Goal: Contribute content: Contribute content

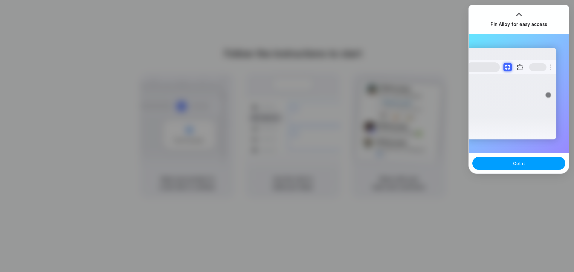
click at [512, 161] on button "Got it" at bounding box center [518, 163] width 93 height 13
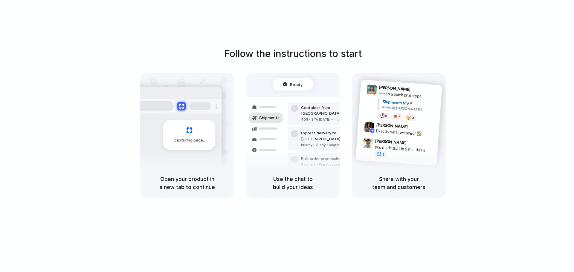
click at [194, 187] on h5 "Open your product in a new tab to continue" at bounding box center [187, 183] width 80 height 16
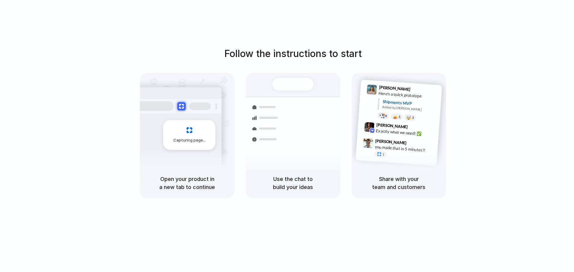
click at [205, 180] on h5 "Open your product in a new tab to continue" at bounding box center [187, 183] width 80 height 16
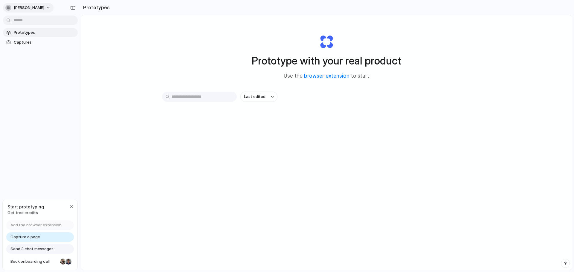
click at [35, 4] on button "[PERSON_NAME]" at bounding box center [28, 8] width 51 height 10
click at [167, 189] on div "Settings Invite members Change theme Sign out" at bounding box center [287, 136] width 574 height 272
click at [36, 249] on span "Send 3 chat messages" at bounding box center [31, 249] width 43 height 6
click at [36, 8] on span "[PERSON_NAME]" at bounding box center [29, 8] width 30 height 6
click at [28, 21] on span "Settings" at bounding box center [22, 21] width 16 height 6
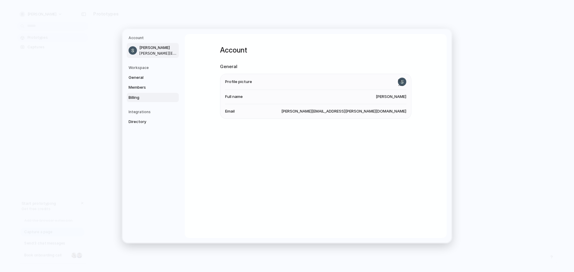
click at [136, 97] on span "Billing" at bounding box center [148, 98] width 38 height 6
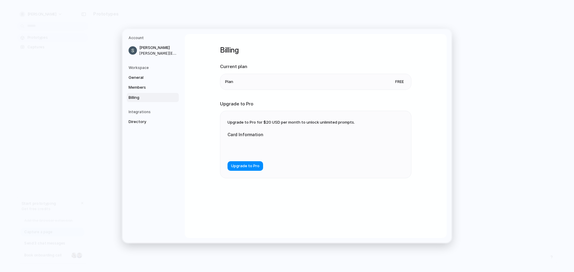
click at [251, 80] on li "Plan Free" at bounding box center [315, 82] width 181 height 16
click at [137, 78] on span "General" at bounding box center [148, 78] width 38 height 6
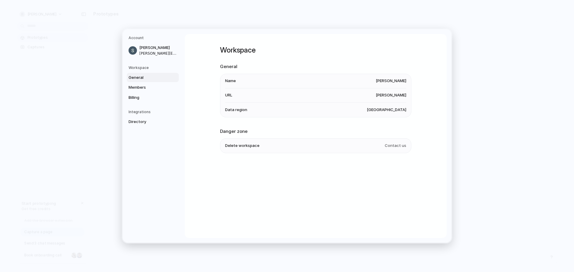
click at [134, 39] on h5 "Account" at bounding box center [154, 37] width 50 height 5
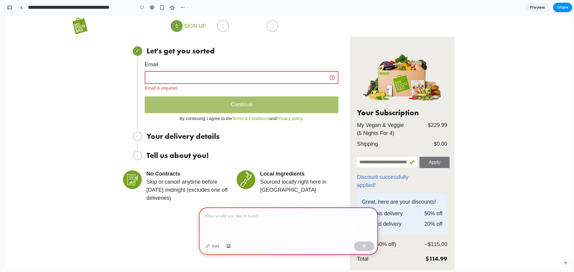
click at [243, 218] on div at bounding box center [288, 223] width 179 height 32
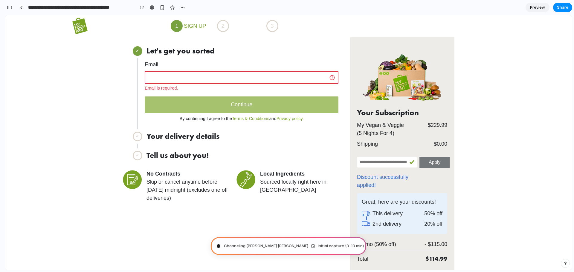
type input "**********"
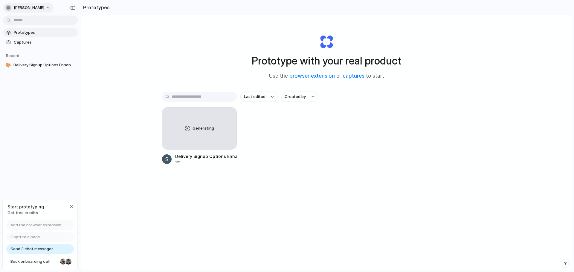
click at [44, 8] on button "[PERSON_NAME]" at bounding box center [28, 8] width 51 height 10
click at [49, 40] on div at bounding box center [51, 59] width 5 height 51
click at [49, 40] on div at bounding box center [50, 40] width 2 height 2
click at [46, 41] on div at bounding box center [50, 59] width 8 height 51
click at [46, 41] on li "Change theme" at bounding box center [29, 41] width 50 height 10
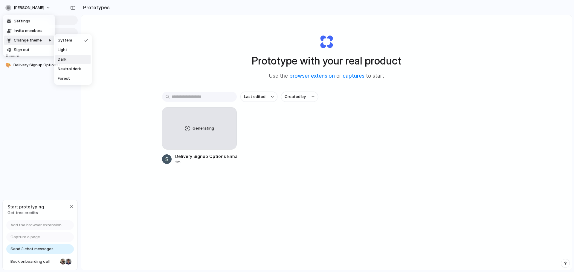
click at [67, 57] on li "Dark" at bounding box center [72, 60] width 35 height 10
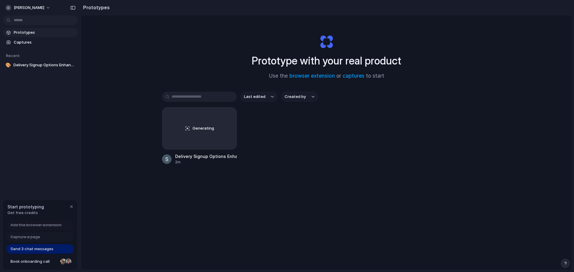
click at [20, 210] on span "Get free credits" at bounding box center [25, 213] width 36 height 6
click at [72, 207] on div "button" at bounding box center [71, 206] width 5 height 5
click at [90, 7] on h2 "Prototypes" at bounding box center [95, 7] width 29 height 7
click at [78, 7] on div "[PERSON_NAME]" at bounding box center [40, 7] width 81 height 14
click at [68, 7] on button "button" at bounding box center [73, 8] width 10 height 10
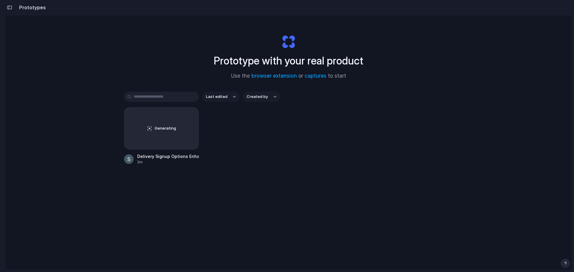
click at [10, 8] on div "button" at bounding box center [9, 7] width 5 height 4
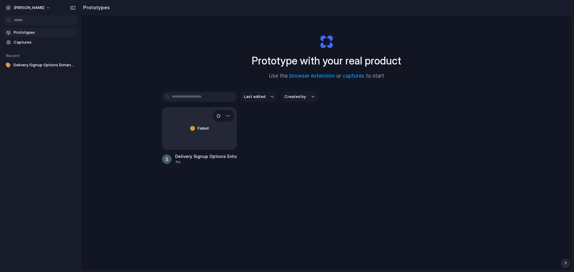
click at [210, 133] on div "Failed" at bounding box center [199, 129] width 74 height 42
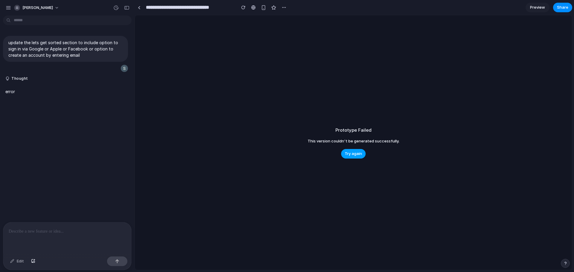
click at [357, 155] on span "Try again" at bounding box center [353, 154] width 17 height 6
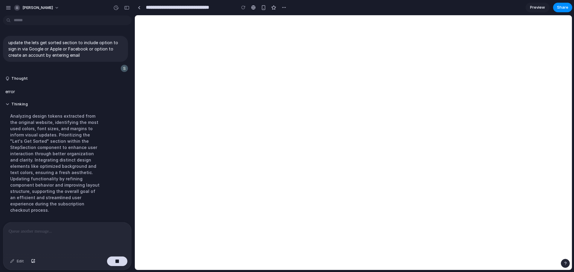
scroll to position [10, 0]
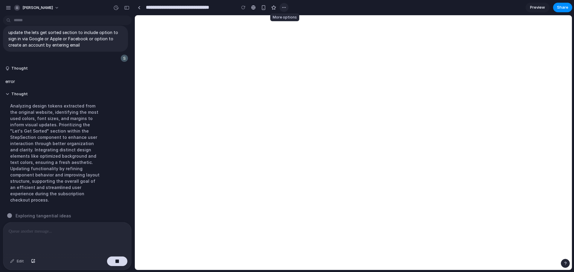
click at [285, 8] on div "button" at bounding box center [284, 7] width 5 height 5
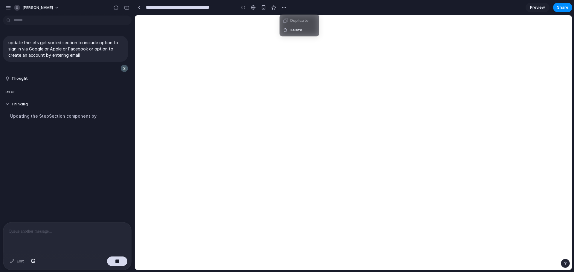
scroll to position [0, 0]
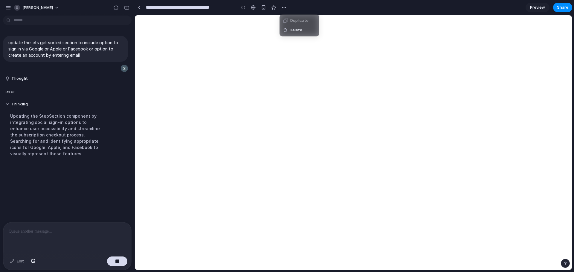
click at [285, 7] on div "Duplicate Delete" at bounding box center [287, 136] width 574 height 272
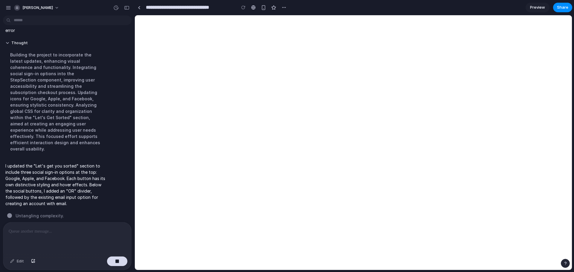
scroll to position [48, 0]
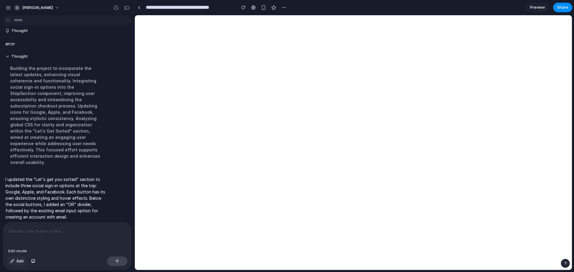
click at [21, 261] on span "Edit" at bounding box center [20, 262] width 7 height 6
click at [18, 234] on div at bounding box center [67, 239] width 128 height 32
click at [17, 261] on span "Edit" at bounding box center [20, 262] width 7 height 6
click at [117, 261] on div at bounding box center [117, 262] width 20 height 10
click at [47, 7] on span "[PERSON_NAME]" at bounding box center [37, 8] width 30 height 6
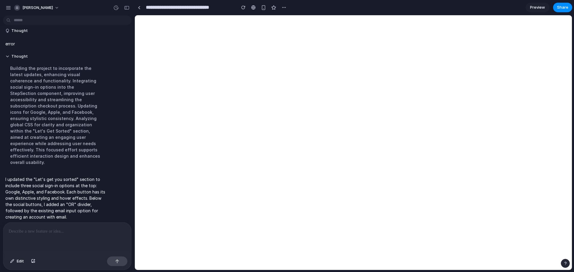
click at [51, 7] on div "Settings Invite members Change theme Sign out" at bounding box center [287, 136] width 574 height 272
click at [288, 7] on button "button" at bounding box center [284, 7] width 9 height 9
click at [283, 8] on div "Duplicate Delete" at bounding box center [287, 136] width 574 height 272
click at [262, 7] on div "button" at bounding box center [263, 7] width 5 height 5
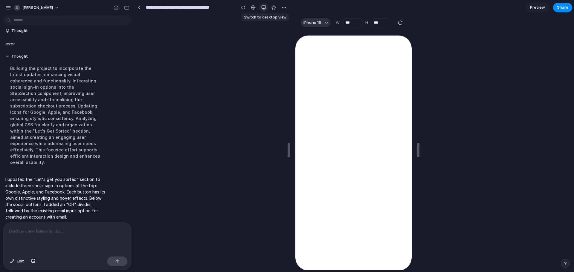
click at [262, 7] on div "button" at bounding box center [263, 7] width 5 height 5
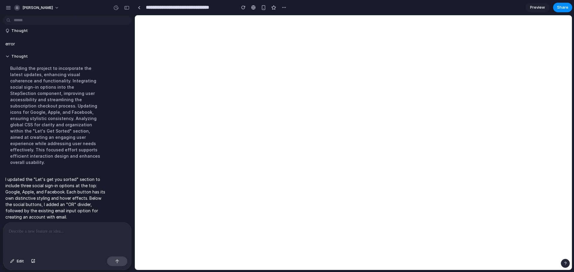
click at [540, 7] on span "Preview" at bounding box center [537, 7] width 15 height 6
